Goal: Transaction & Acquisition: Purchase product/service

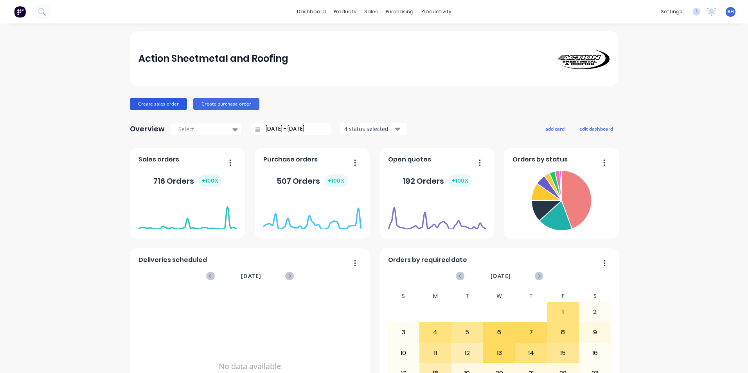
click at [165, 101] on button "Create sales order" at bounding box center [158, 104] width 57 height 13
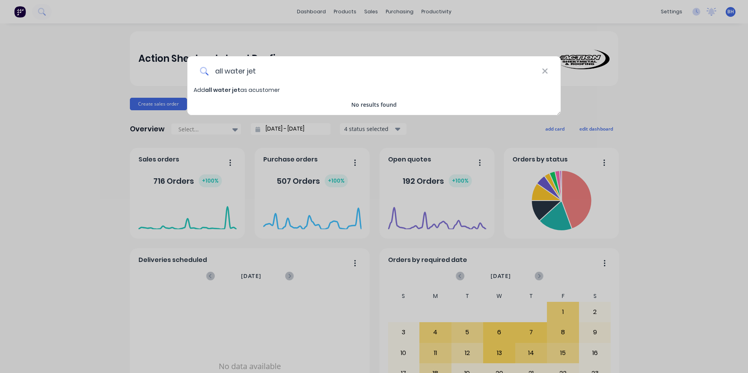
click at [245, 72] on input "all water jet" at bounding box center [374, 70] width 333 height 29
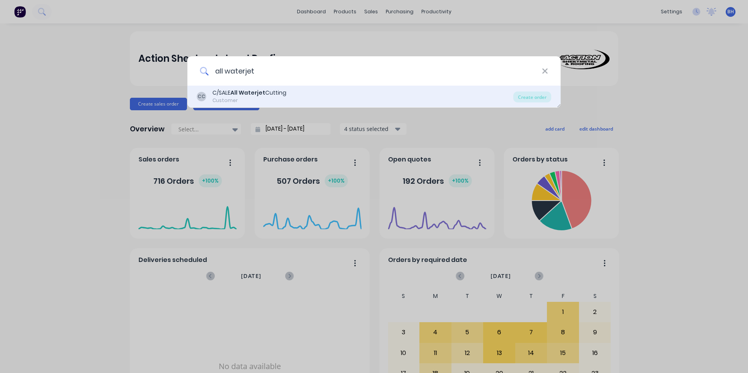
type input "all waterjet"
click at [272, 99] on div "Customer" at bounding box center [249, 100] width 74 height 7
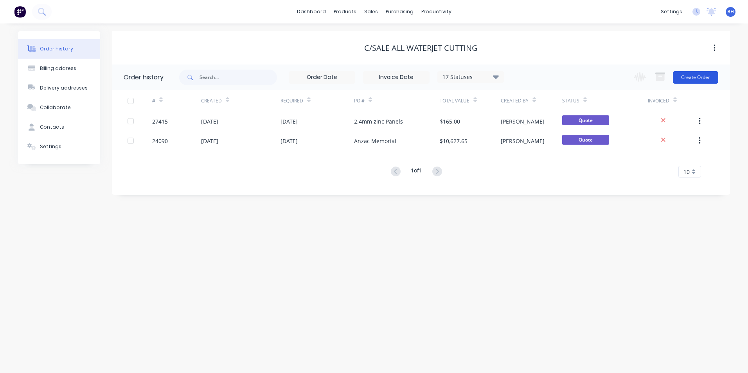
click at [694, 77] on button "Create Order" at bounding box center [695, 77] width 45 height 13
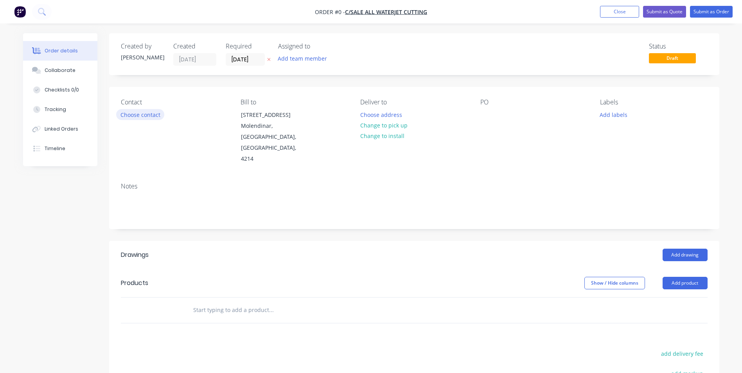
click at [140, 114] on button "Choose contact" at bounding box center [140, 114] width 48 height 11
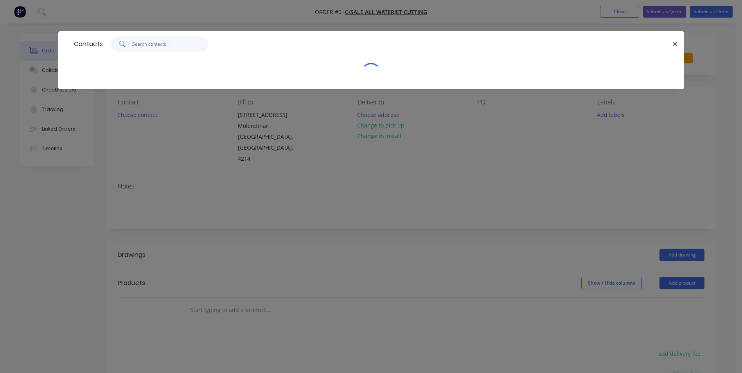
click at [144, 43] on input "text" at bounding box center [170, 44] width 76 height 16
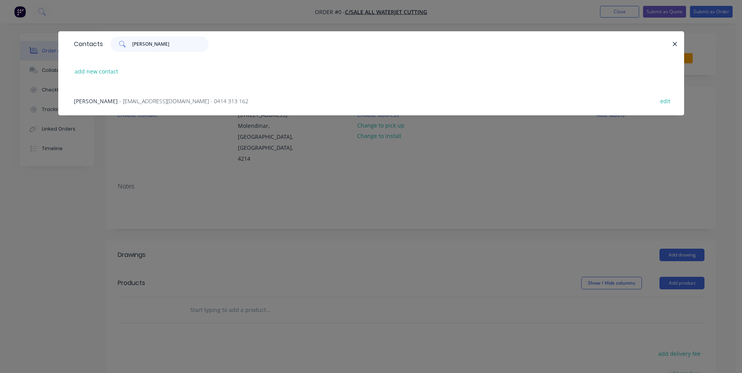
type input "[PERSON_NAME]"
click at [179, 99] on span "- [EMAIL_ADDRESS][DOMAIN_NAME] - 0414 313 162" at bounding box center [183, 100] width 129 height 7
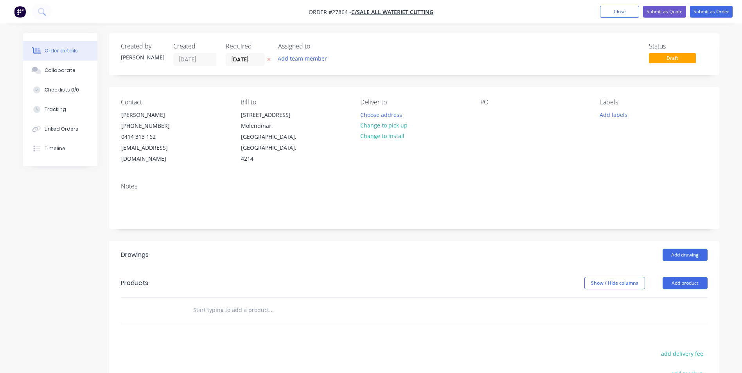
click at [489, 103] on div "PO" at bounding box center [533, 102] width 107 height 7
click at [486, 103] on div "PO" at bounding box center [533, 102] width 107 height 7
click at [486, 104] on div "PO" at bounding box center [533, 102] width 107 height 7
click at [484, 101] on div "PO" at bounding box center [533, 102] width 107 height 7
click at [488, 116] on div at bounding box center [486, 114] width 13 height 11
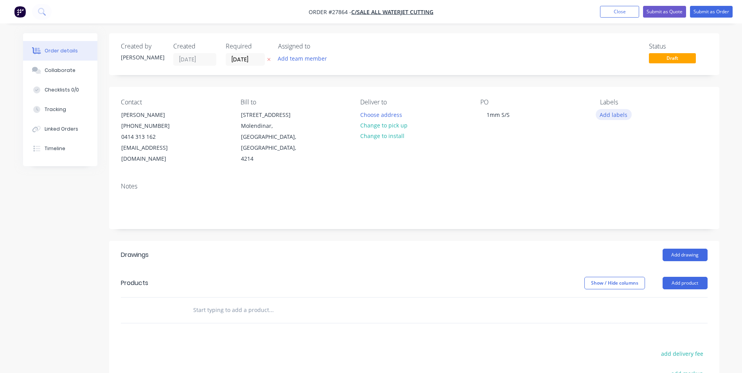
click at [613, 112] on button "Add labels" at bounding box center [614, 114] width 36 height 11
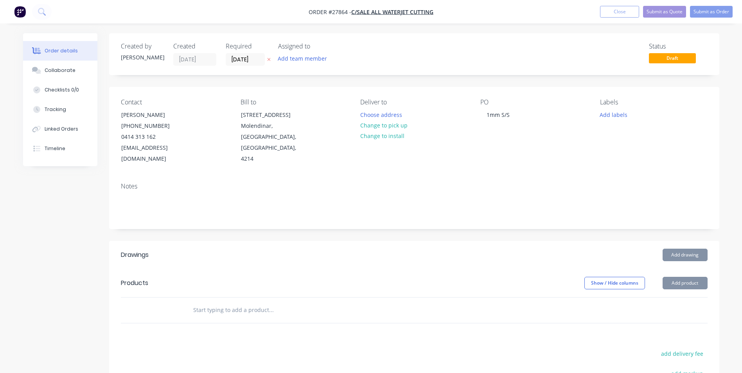
click at [606, 101] on div "Labels" at bounding box center [653, 102] width 107 height 7
click at [609, 113] on button "Add labels" at bounding box center [614, 114] width 36 height 11
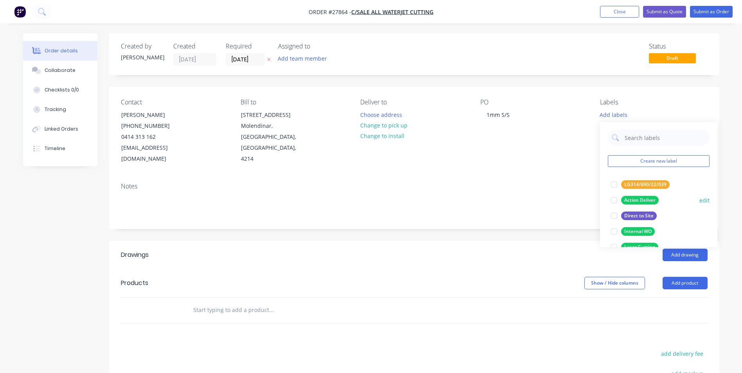
scroll to position [39, 0]
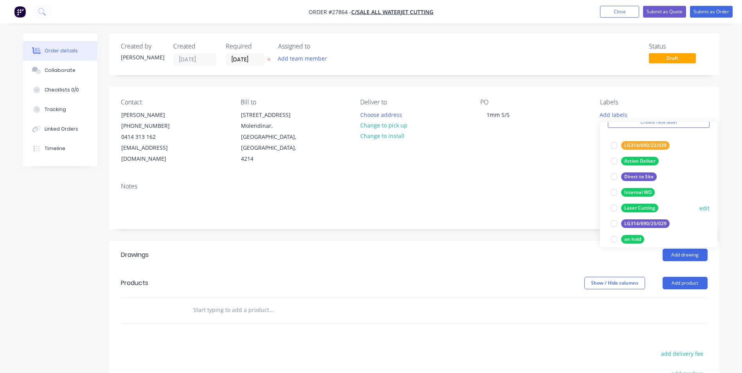
click at [619, 207] on div at bounding box center [614, 208] width 16 height 16
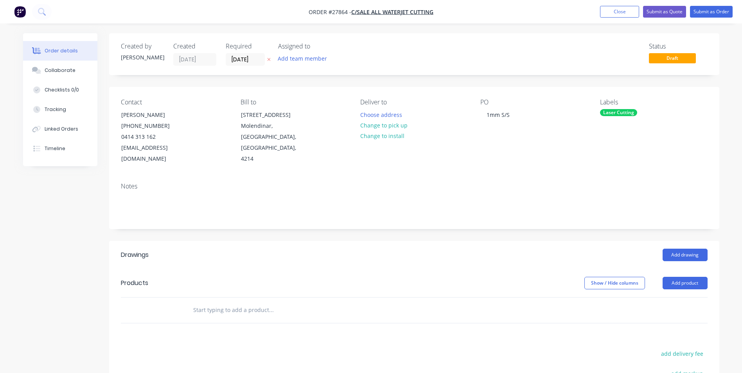
click at [712, 92] on div "Contact [PERSON_NAME] [PHONE_NUMBER] [EMAIL_ADDRESS][DOMAIN_NAME] Bill to [STRE…" at bounding box center [414, 132] width 610 height 90
click at [693, 277] on button "Add product" at bounding box center [684, 283] width 45 height 13
click at [667, 313] on div "Basic product" at bounding box center [670, 318] width 60 height 11
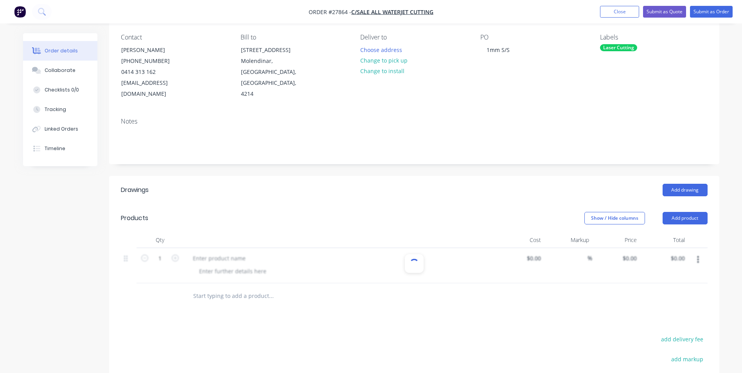
scroll to position [78, 0]
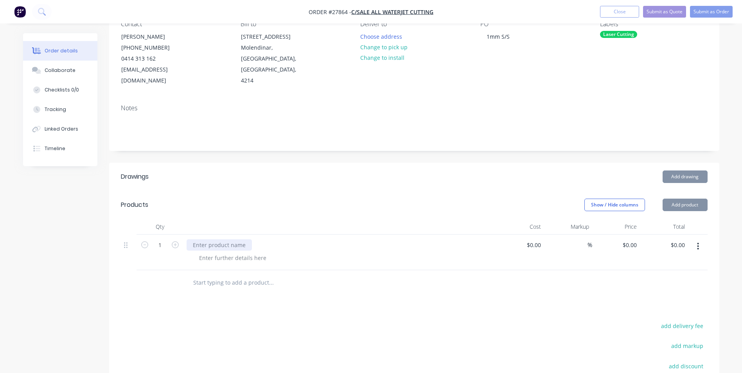
click at [225, 239] on div at bounding box center [219, 244] width 65 height 11
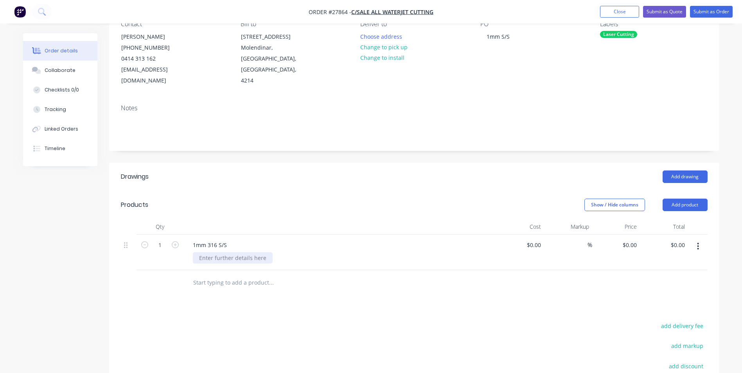
click at [239, 252] on div at bounding box center [233, 257] width 80 height 11
click at [162, 239] on input "1" at bounding box center [160, 245] width 20 height 12
type input "1000"
type input "0.00"
type input "$0.00"
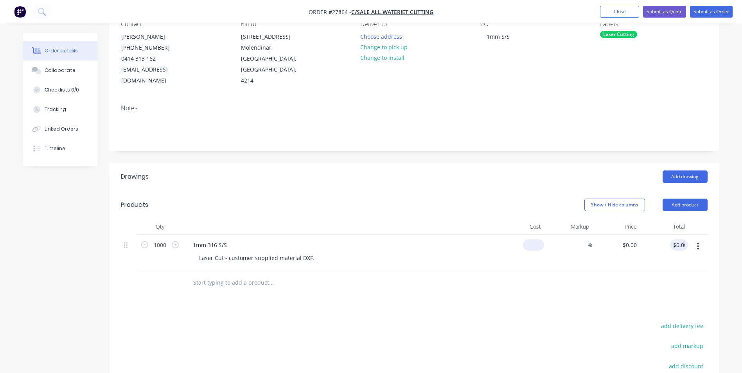
click at [534, 239] on div "$0.00" at bounding box center [533, 244] width 21 height 11
type input "$0.39"
type input "$390.00"
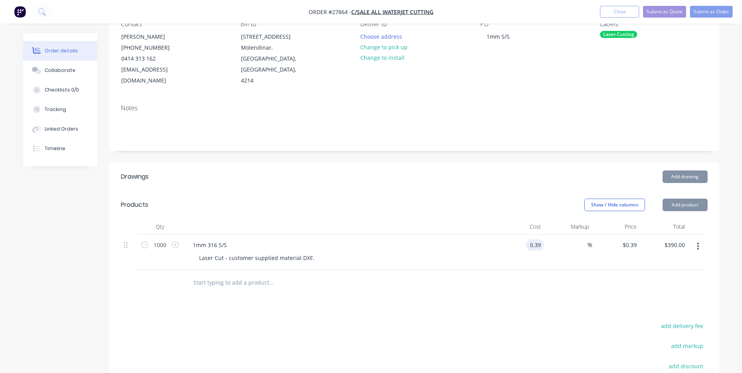
type input "$0.39"
click at [569, 270] on div at bounding box center [414, 282] width 587 height 25
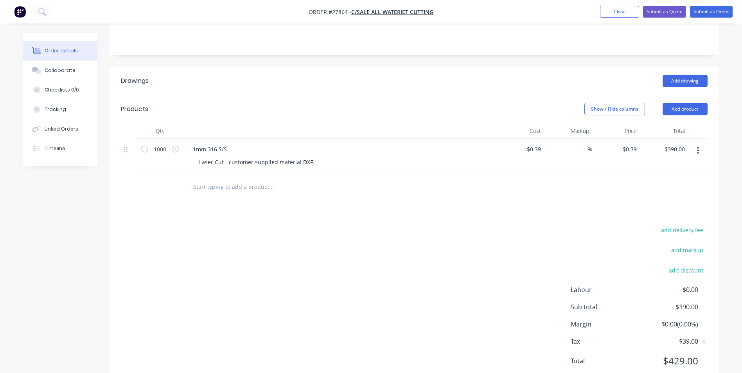
scroll to position [189, 0]
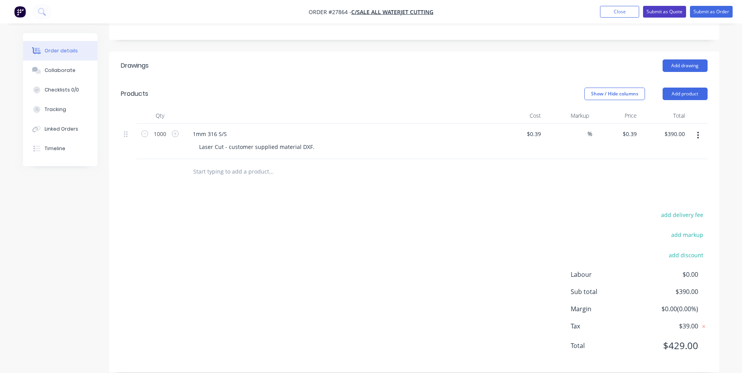
click at [671, 11] on button "Submit as Quote" at bounding box center [664, 12] width 43 height 12
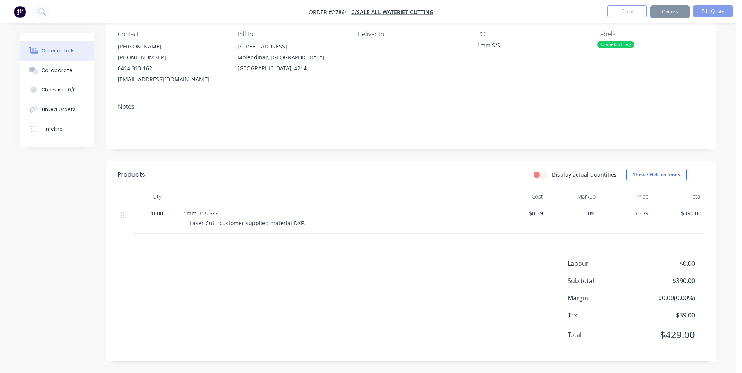
scroll to position [0, 0]
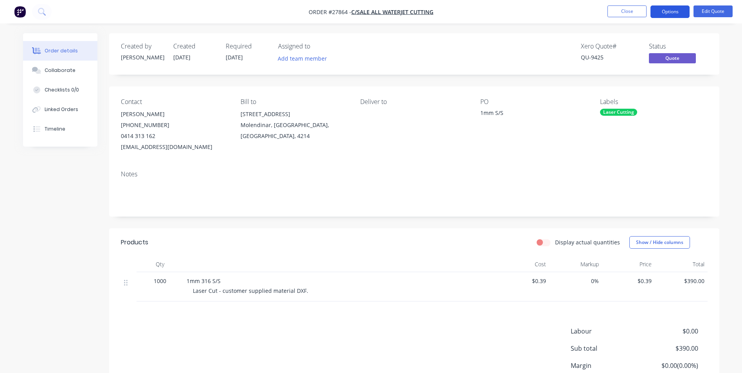
click at [668, 10] on button "Options" at bounding box center [669, 11] width 39 height 13
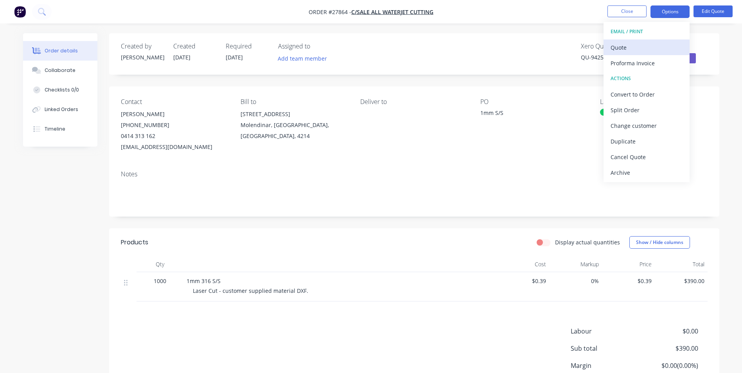
click at [625, 51] on div "Quote" at bounding box center [646, 47] width 72 height 11
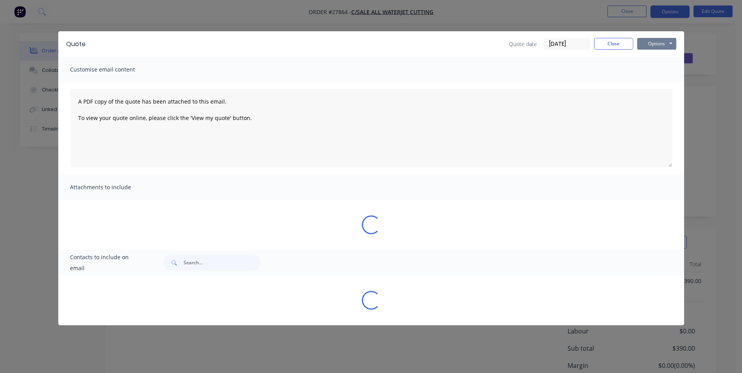
click at [671, 42] on button "Options" at bounding box center [656, 44] width 39 height 12
click at [656, 68] on button "Print" at bounding box center [662, 70] width 50 height 13
